Goal: Task Accomplishment & Management: Manage account settings

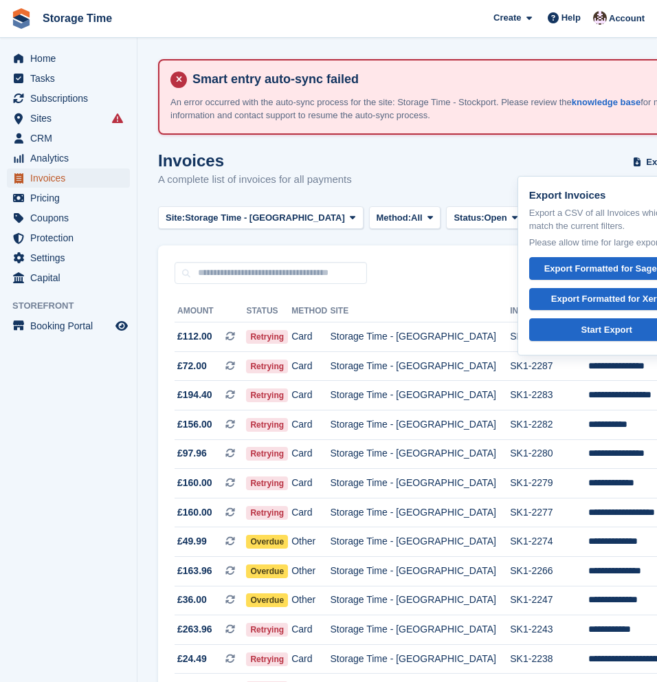
click at [52, 182] on span "Invoices" at bounding box center [71, 177] width 82 height 19
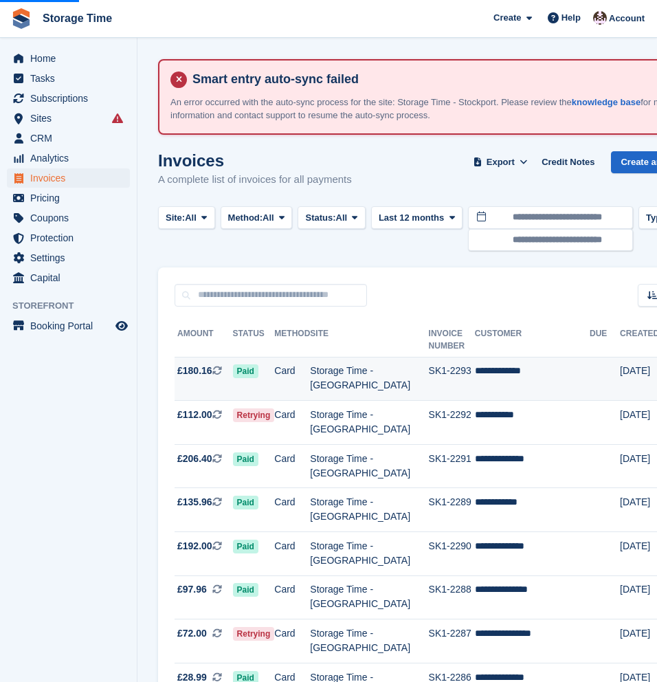
click at [336, 384] on td "Storage Time - [GEOGRAPHIC_DATA]" at bounding box center [369, 379] width 118 height 44
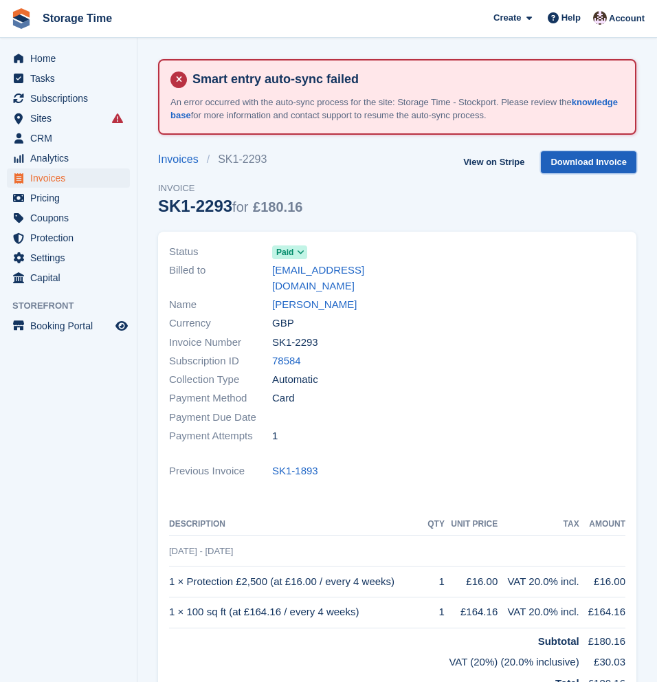
click at [580, 166] on link "Download Invoice" at bounding box center [589, 162] width 96 height 23
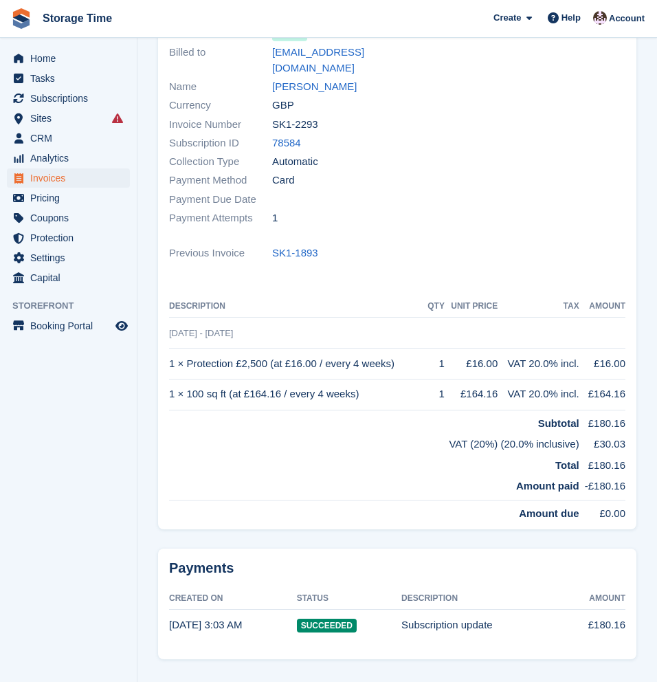
scroll to position [219, 0]
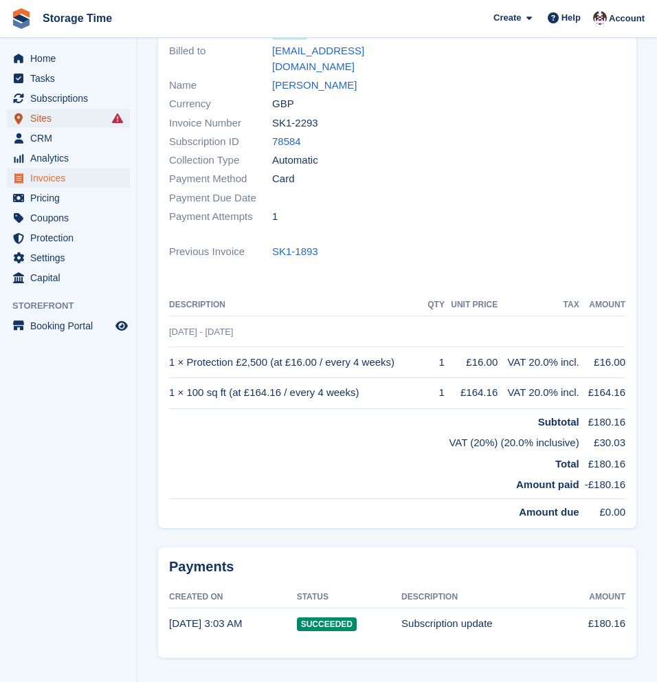
click at [95, 118] on span "Sites" at bounding box center [71, 118] width 82 height 19
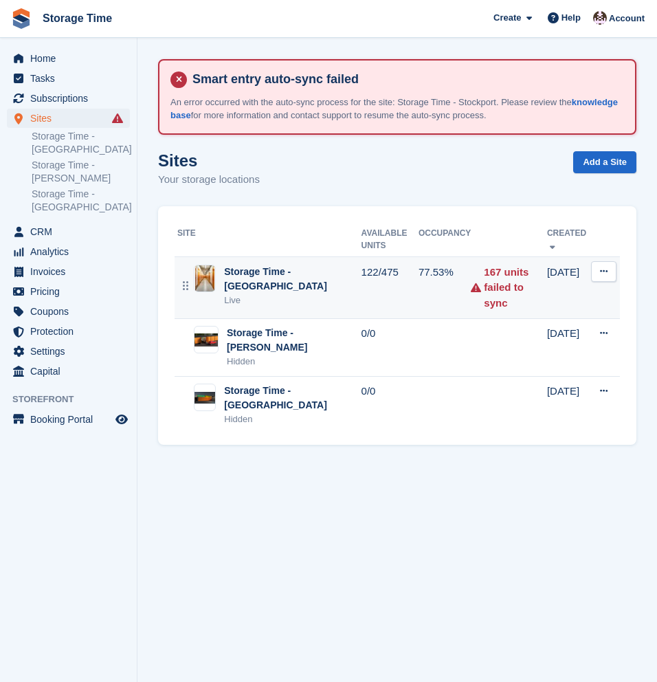
click at [321, 287] on div "Storage Time - [GEOGRAPHIC_DATA]" at bounding box center [292, 279] width 137 height 29
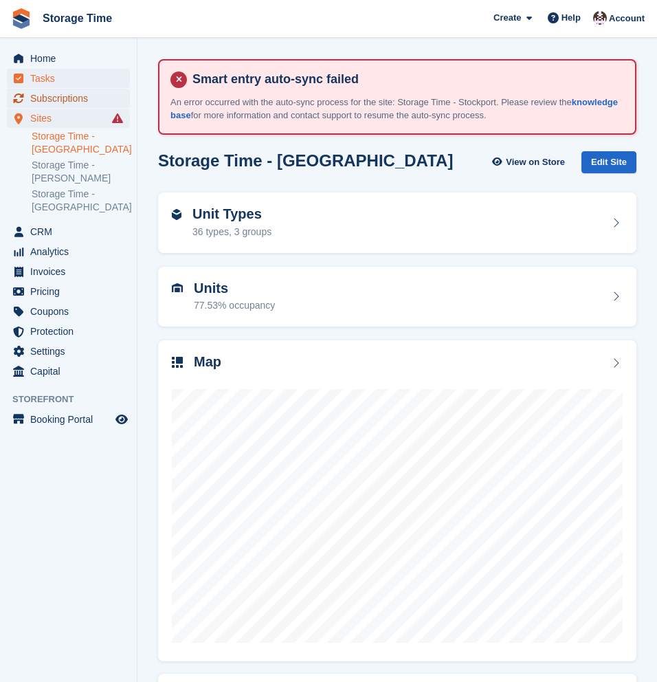
click at [63, 99] on span "Subscriptions" at bounding box center [71, 98] width 82 height 19
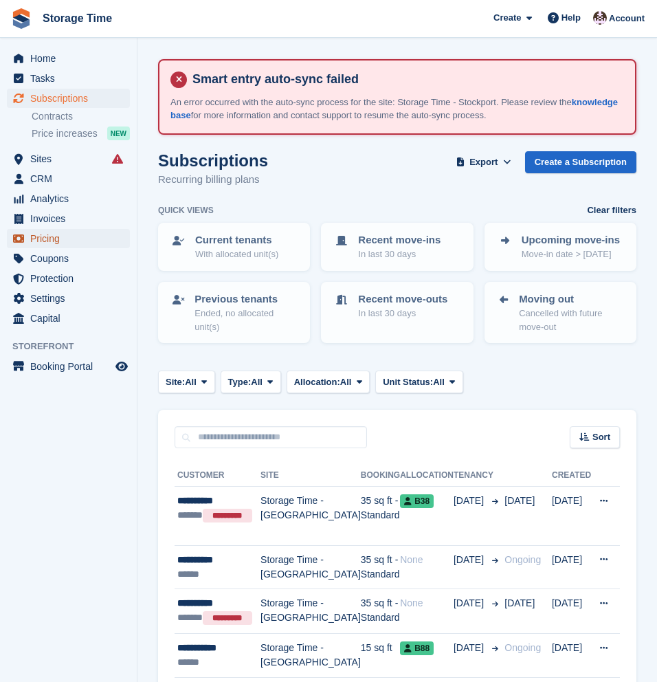
click at [76, 238] on span "Pricing" at bounding box center [71, 238] width 82 height 19
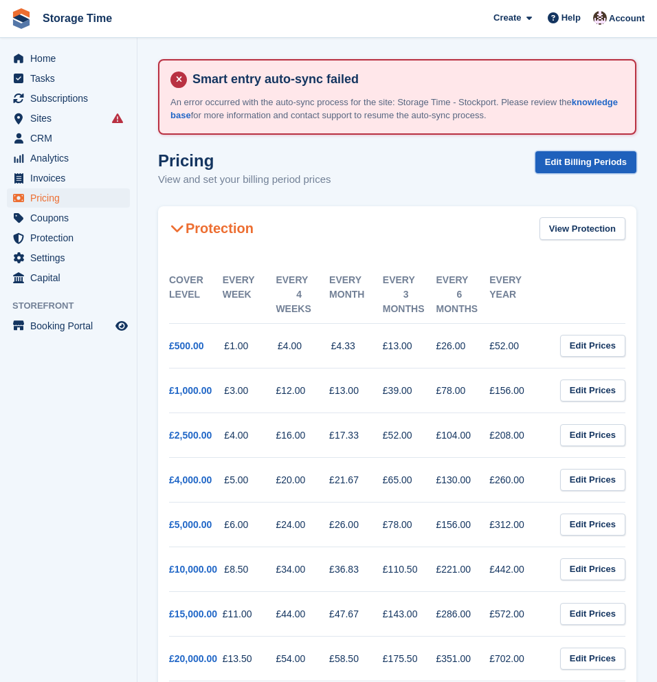
click at [552, 168] on link "Edit Billing Periods" at bounding box center [585, 162] width 101 height 23
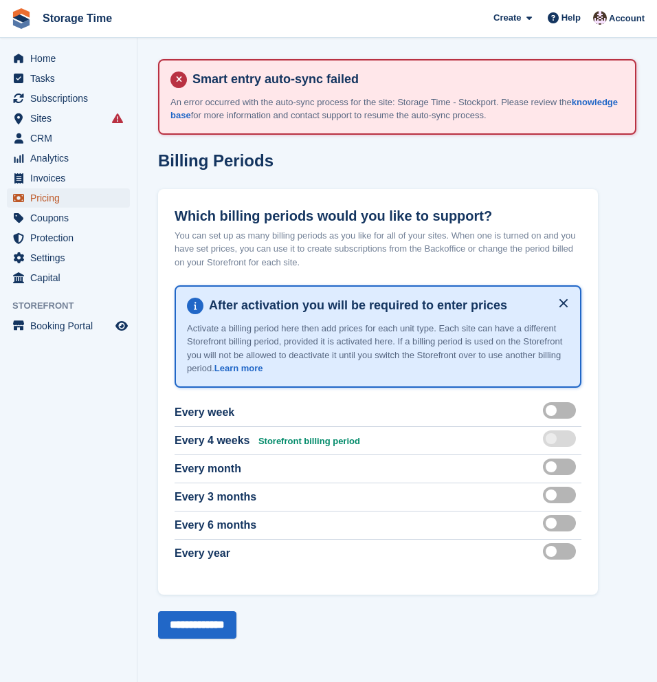
click at [45, 203] on span "Pricing" at bounding box center [71, 197] width 82 height 19
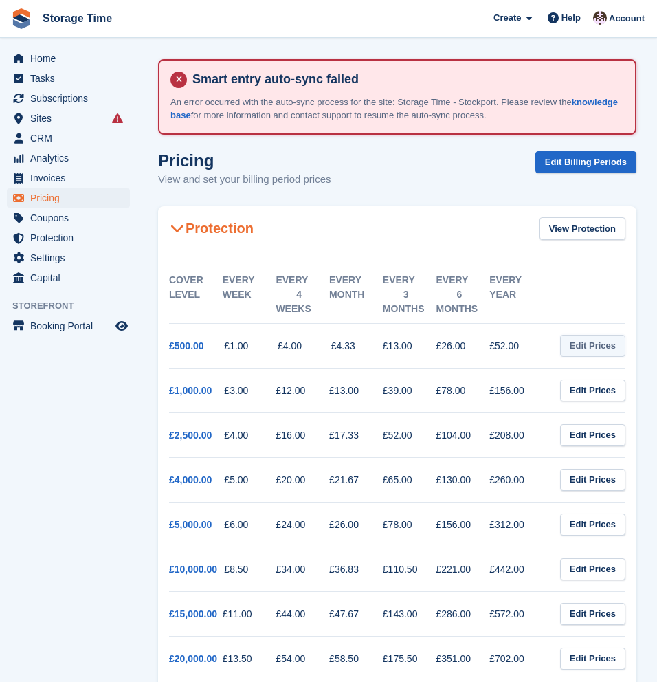
click at [589, 345] on link "Edit Prices" at bounding box center [592, 346] width 65 height 23
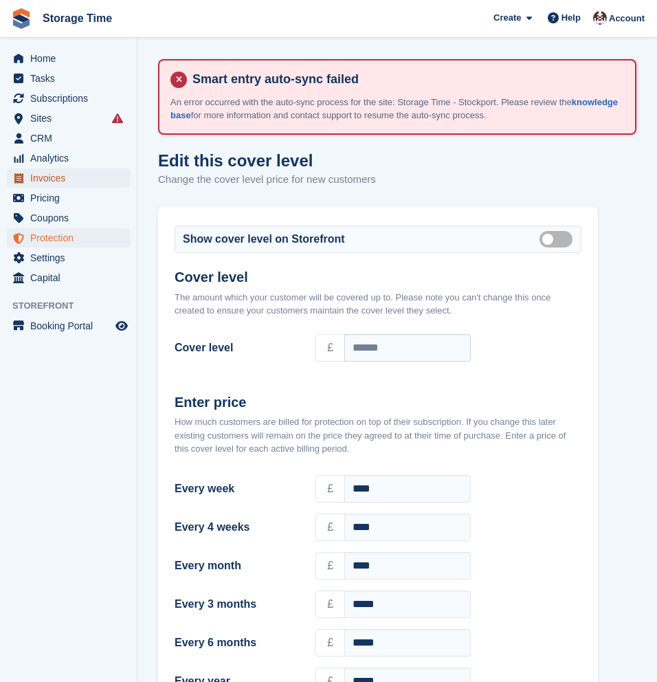
click at [51, 180] on span "Invoices" at bounding box center [71, 177] width 82 height 19
